Goal: Task Accomplishment & Management: Use online tool/utility

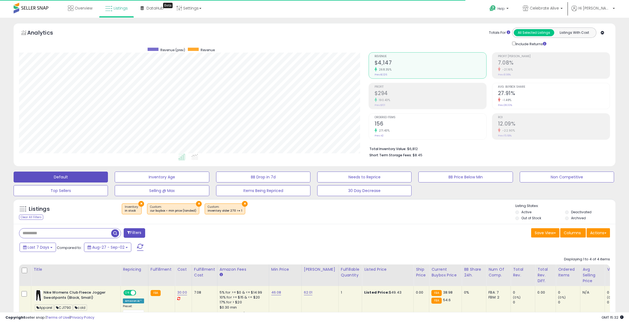
select select "**"
click at [409, 230] on div "Save View Save As New View Update Current View Columns Actions Import Export Vi…" at bounding box center [465, 233] width 300 height 11
click at [137, 232] on button "Filters" at bounding box center [134, 233] width 21 height 10
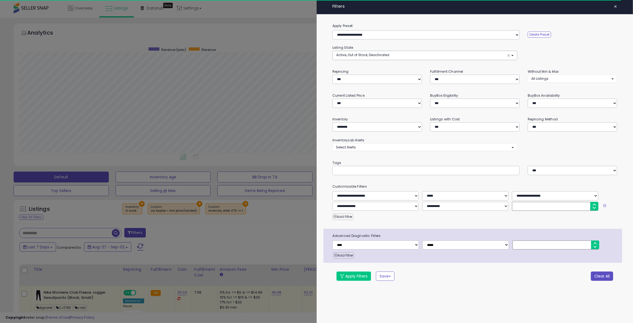
click at [596, 276] on button "Clear All" at bounding box center [602, 275] width 22 height 9
select select "***"
select select "*"
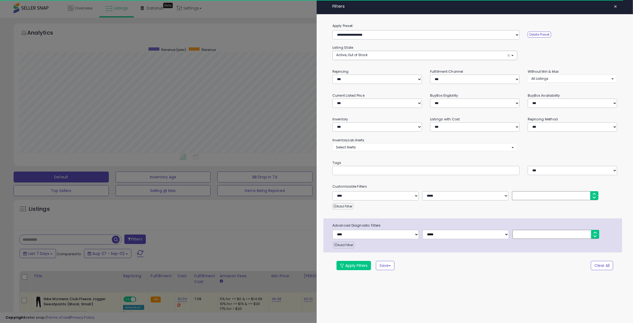
click at [271, 241] on div at bounding box center [316, 161] width 633 height 323
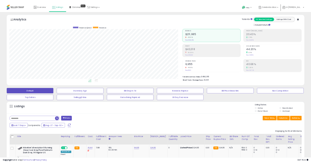
scroll to position [112, 350]
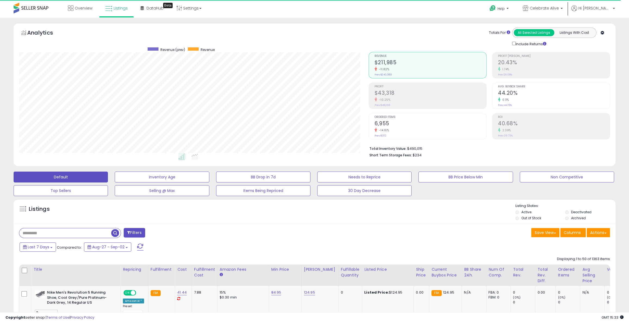
click at [390, 223] on div "Listings Active" at bounding box center [315, 211] width 602 height 25
click at [396, 217] on div "Listings" at bounding box center [315, 212] width 602 height 18
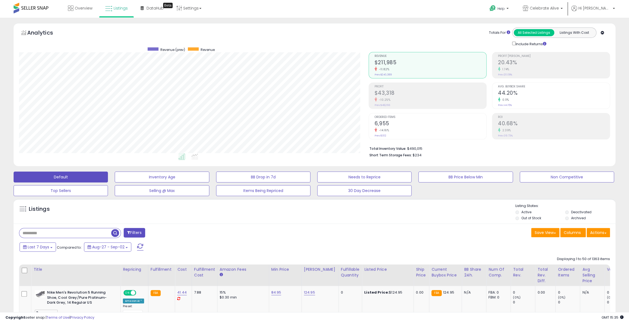
click at [441, 238] on div "Save View Save As New View Update Current View Columns Actions Import Export Vi…" at bounding box center [465, 233] width 300 height 11
